Goal: Learn about a topic: Learn about a topic

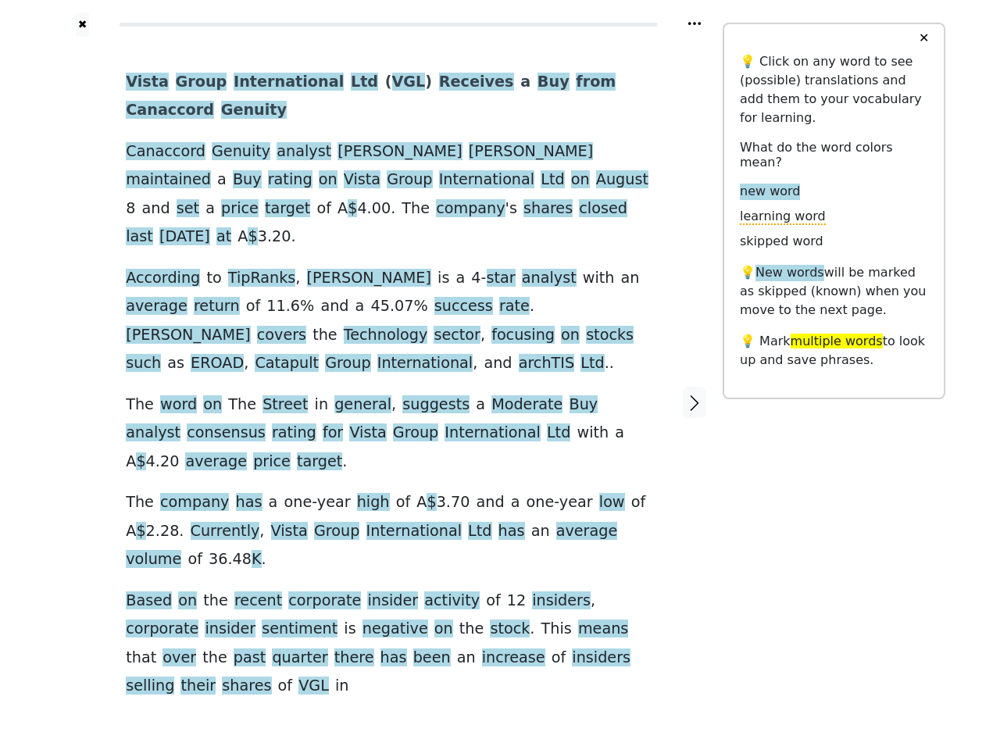
click at [500, 395] on span "Moderate" at bounding box center [527, 405] width 71 height 20
click at [695, 23] on icon at bounding box center [695, 23] width 13 height 3
click at [82, 365] on div at bounding box center [82, 402] width 55 height 731
click at [388, 365] on div "Vista Group International Ltd ( VGL ) Receives a Buy from Canaccord Genuity Can…" at bounding box center [389, 384] width 526 height 633
click at [143, 83] on span "Vista" at bounding box center [147, 83] width 43 height 20
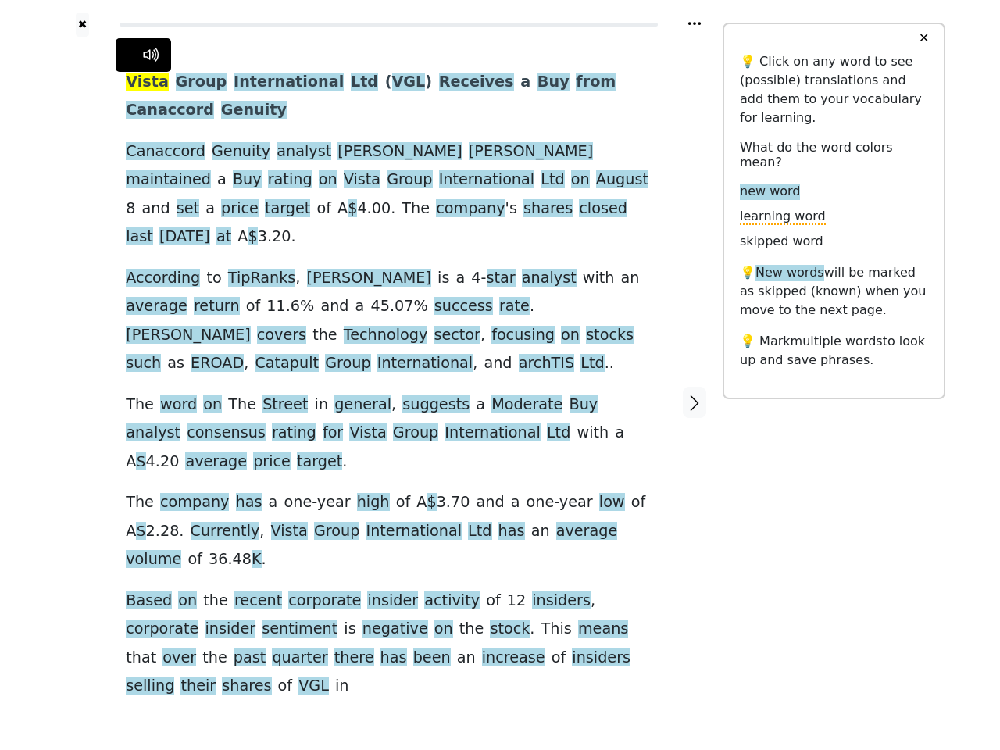
click at [188, 83] on span "Group" at bounding box center [202, 83] width 52 height 20
click at [262, 83] on span "International" at bounding box center [289, 83] width 110 height 20
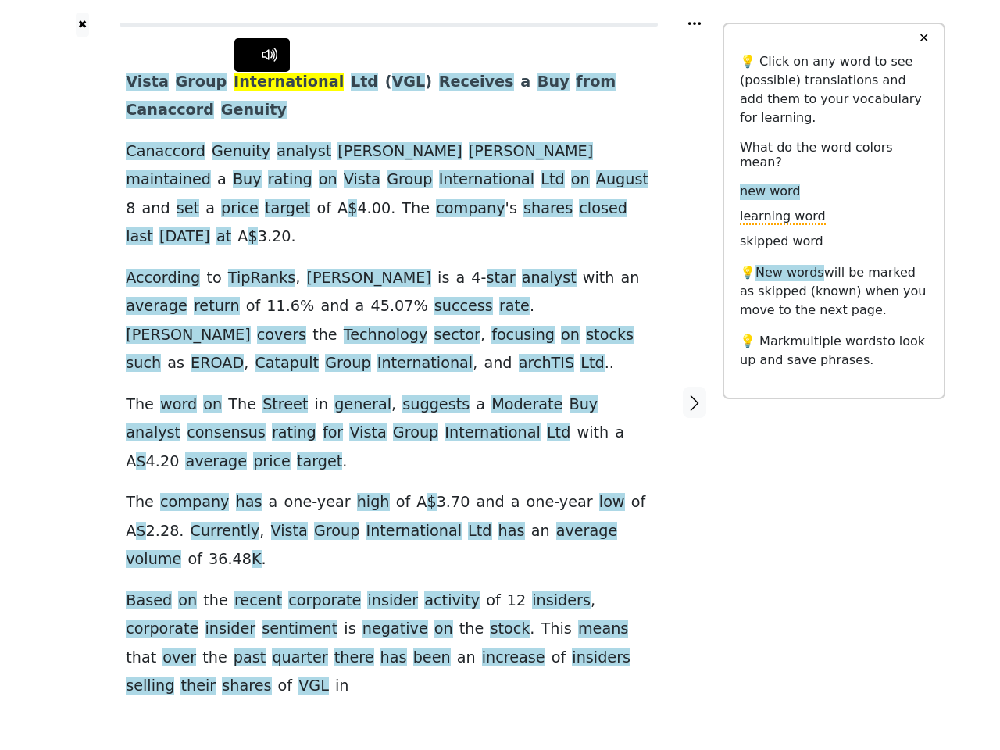
click at [351, 83] on span "Ltd" at bounding box center [364, 83] width 27 height 20
